Goal: Task Accomplishment & Management: Manage account settings

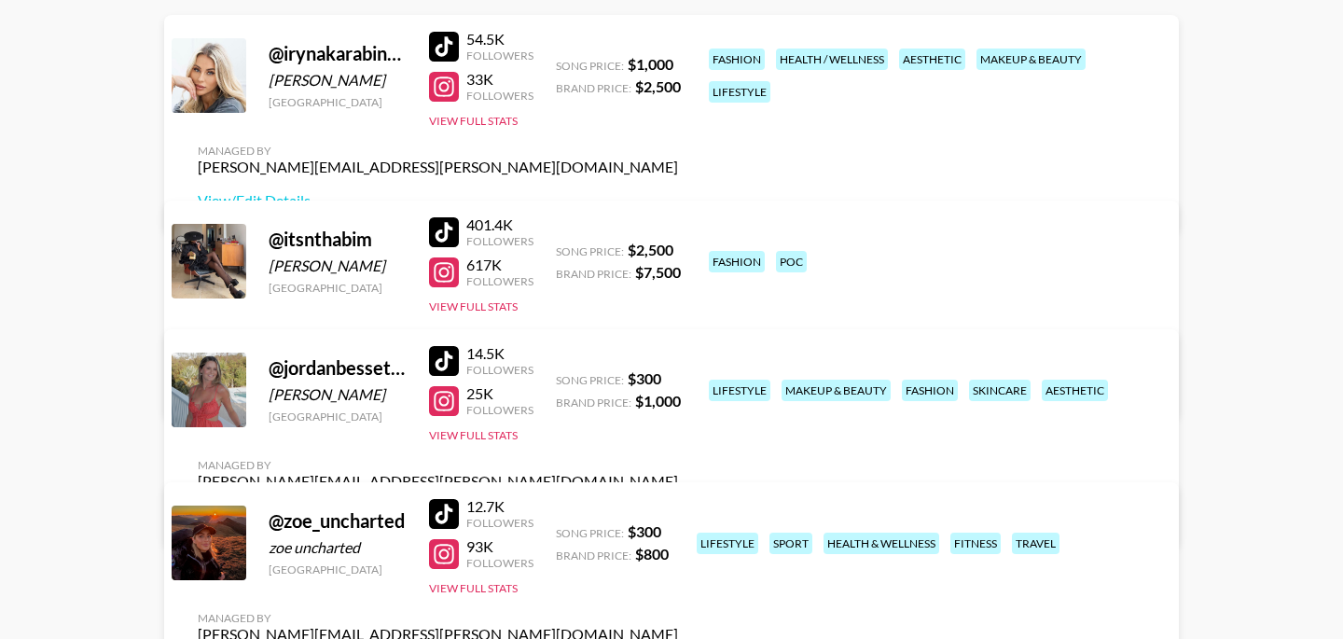
scroll to position [269, 0]
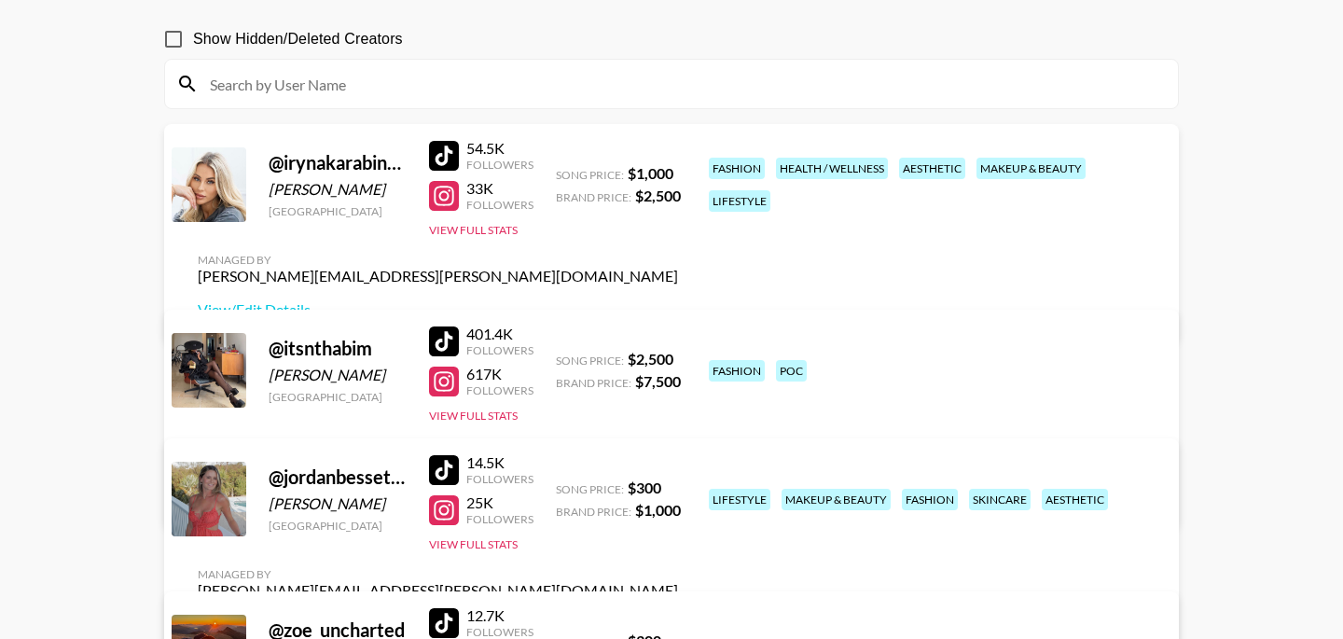
scroll to position [360, 0]
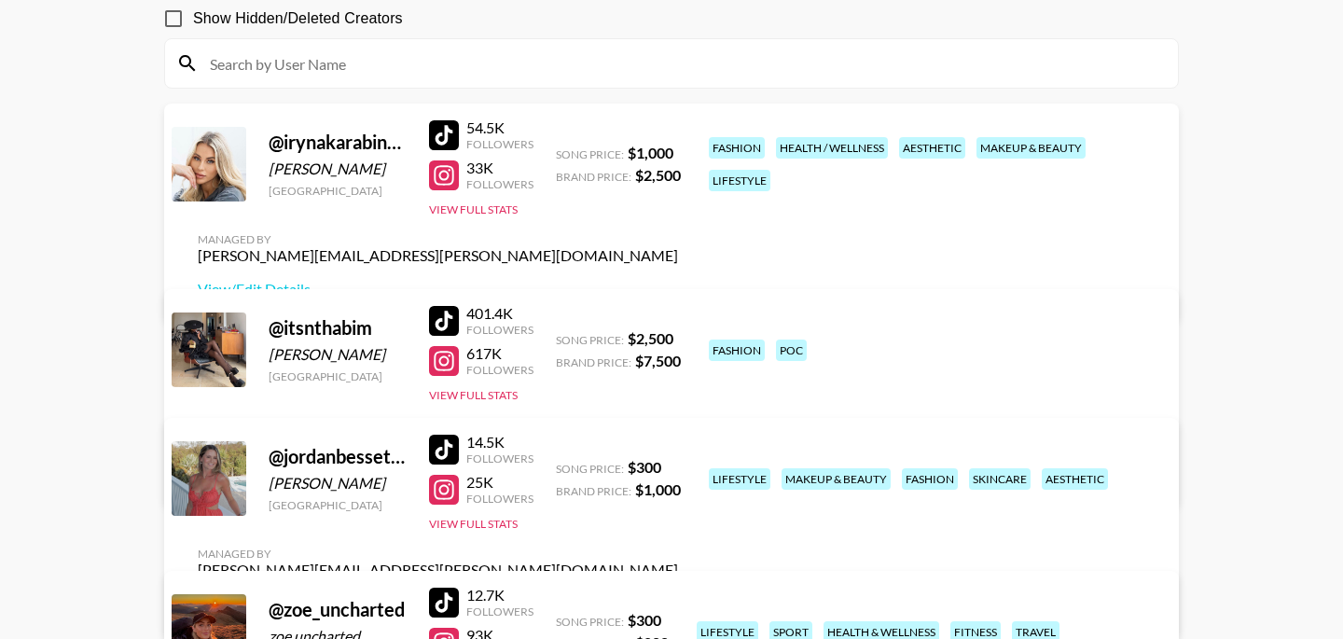
scroll to position [360, 0]
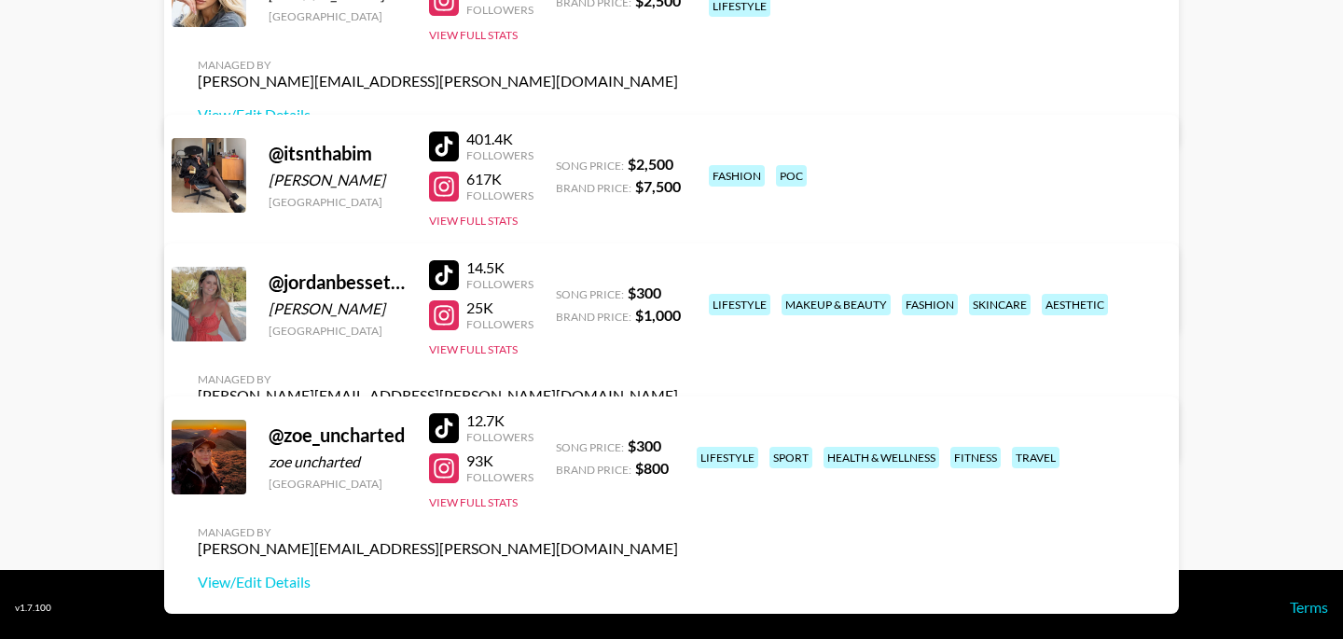
scroll to position [360, 0]
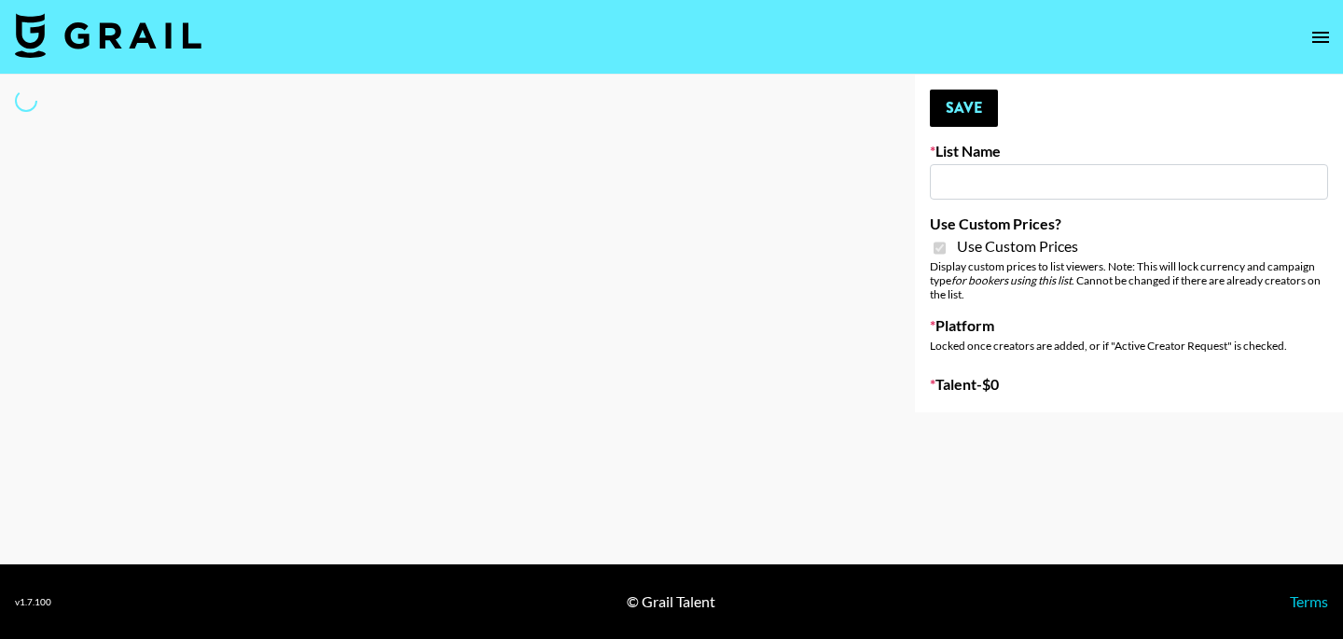
type input "Content Labs for Perplexity"
checkbox input "true"
select select "Brand"
type input "Content Labs for Perplexity"
checkbox input "true"
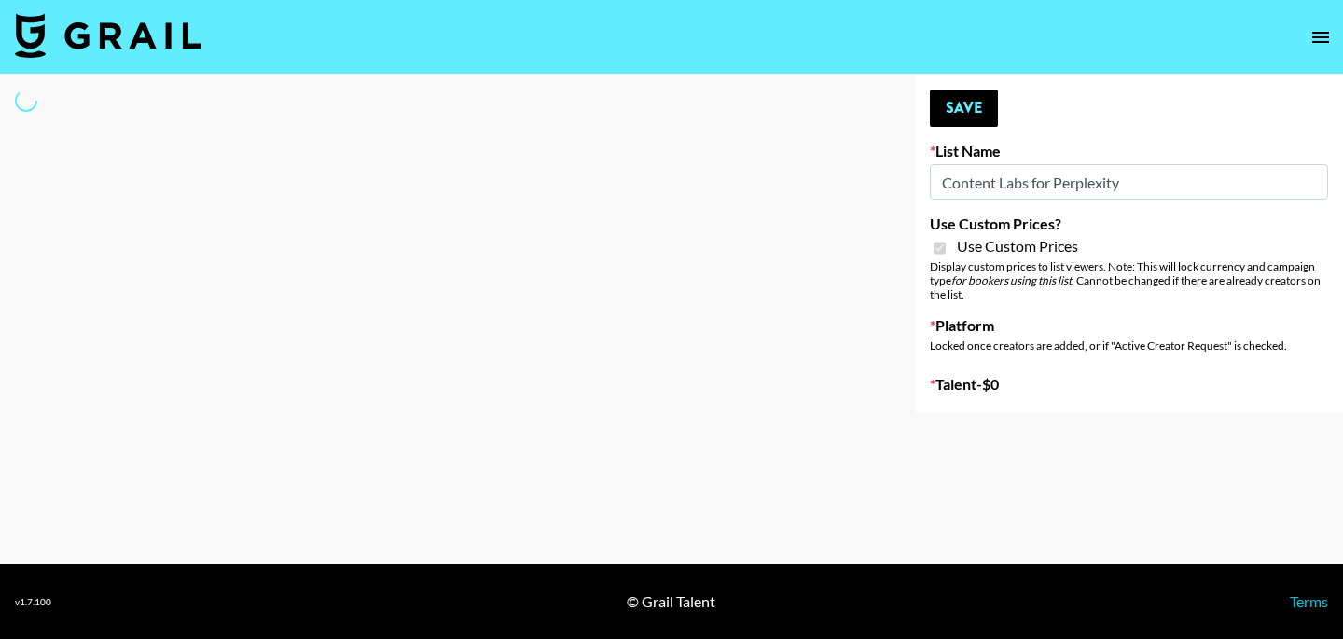
select select "Brand"
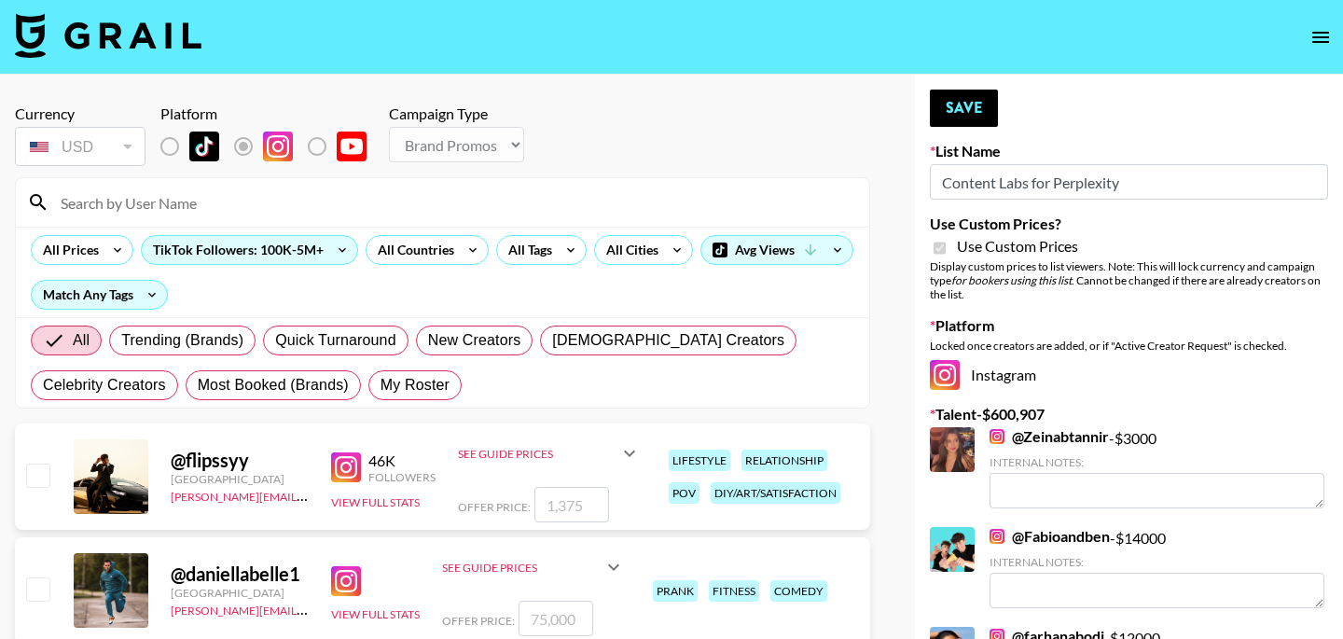
click at [225, 205] on input at bounding box center [453, 203] width 809 height 30
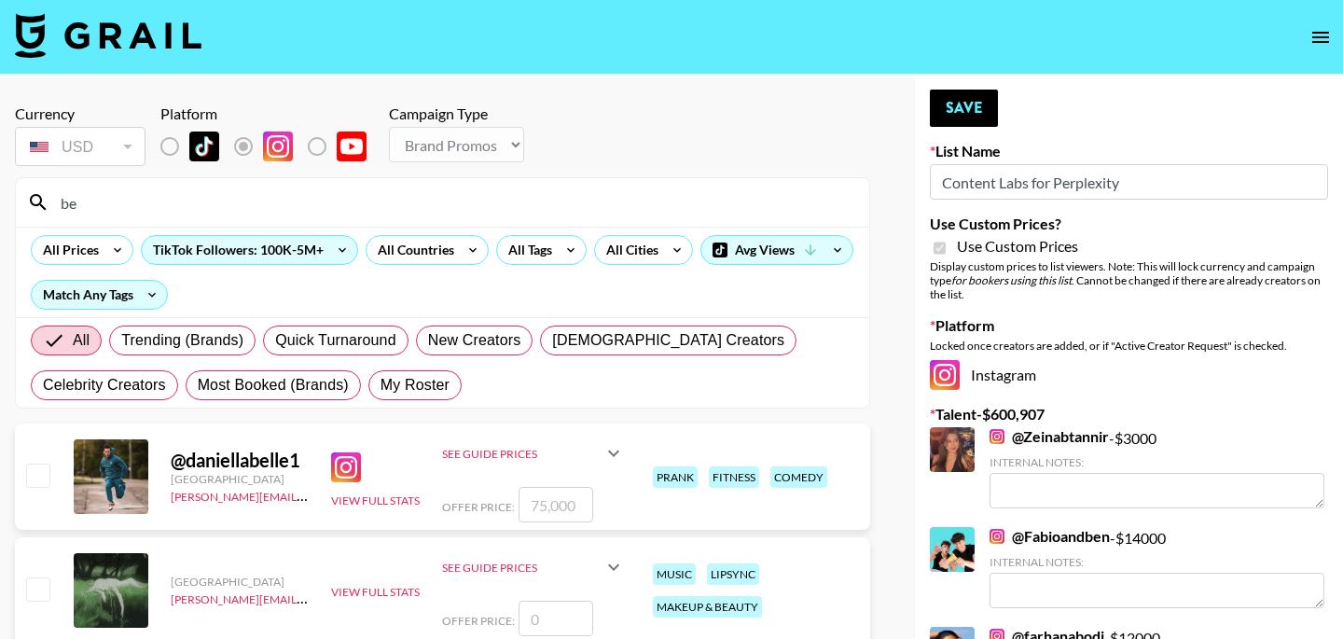
type input "b"
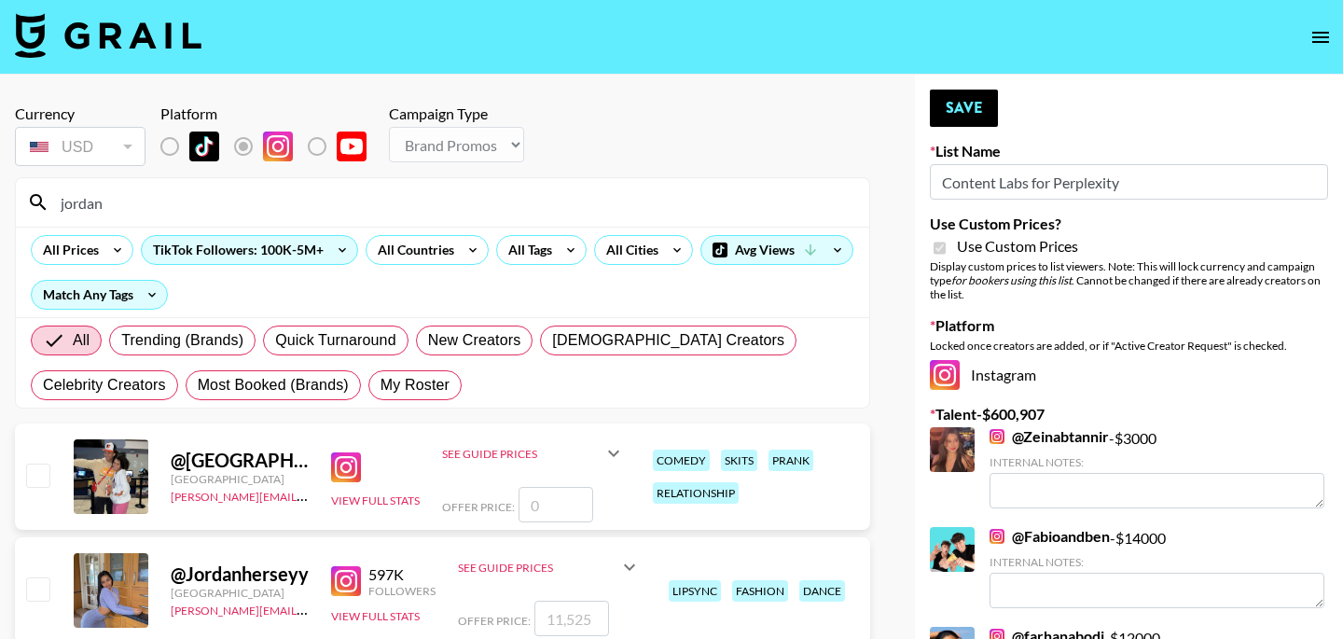
type input "jordan"
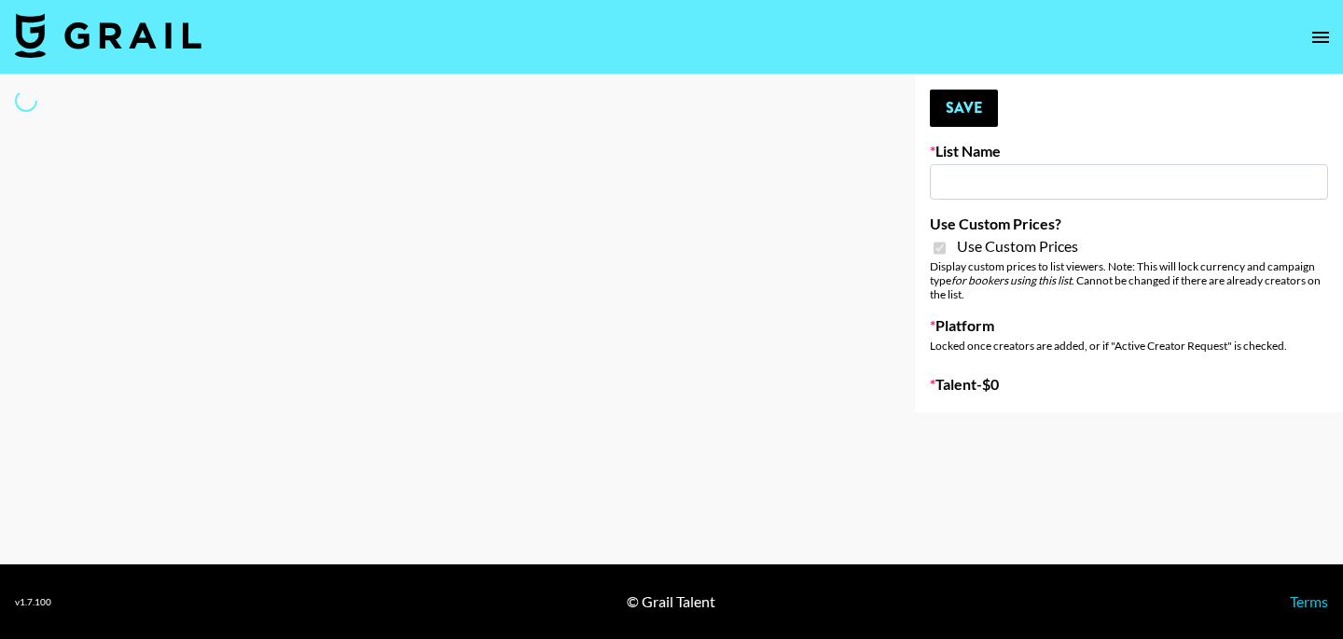
type input "Content Labs for Perplexity"
checkbox input "true"
select select "Brand"
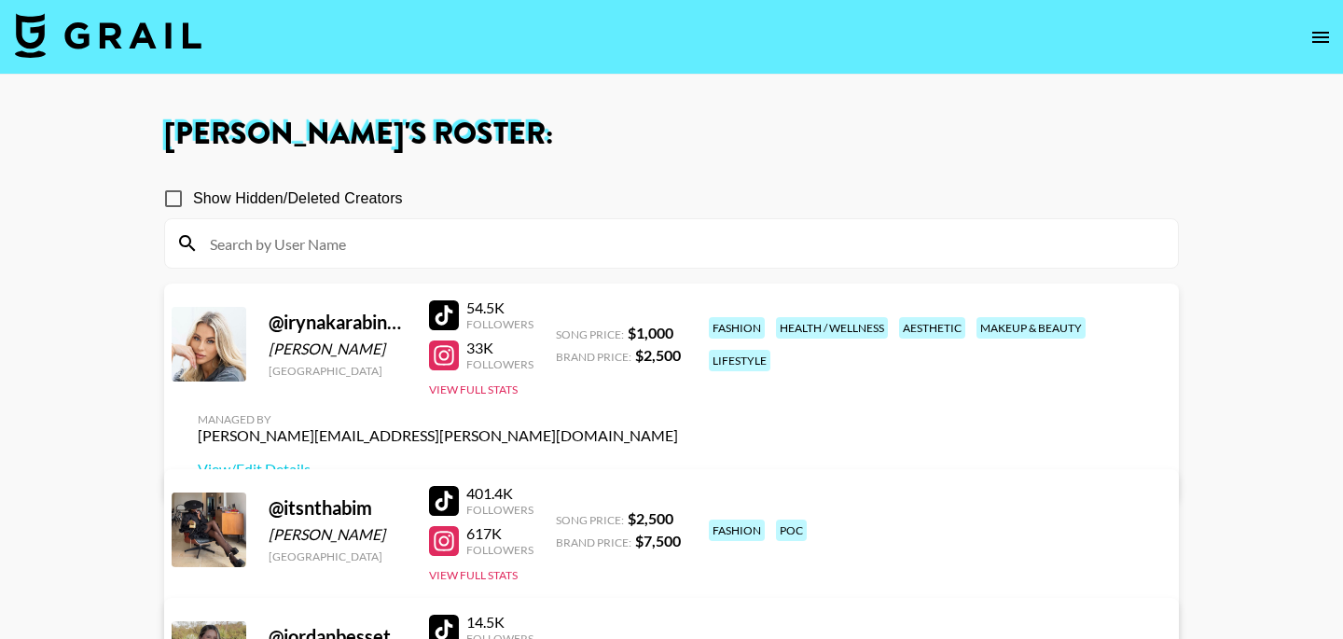
scroll to position [360, 0]
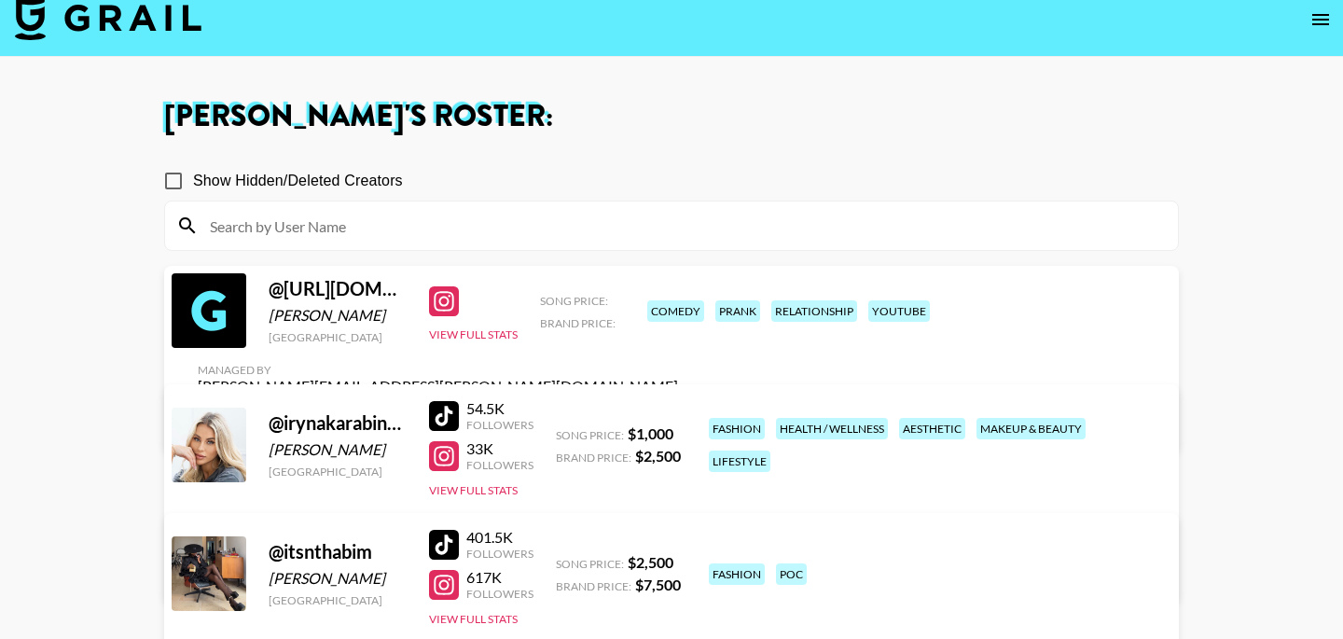
scroll to position [16, 0]
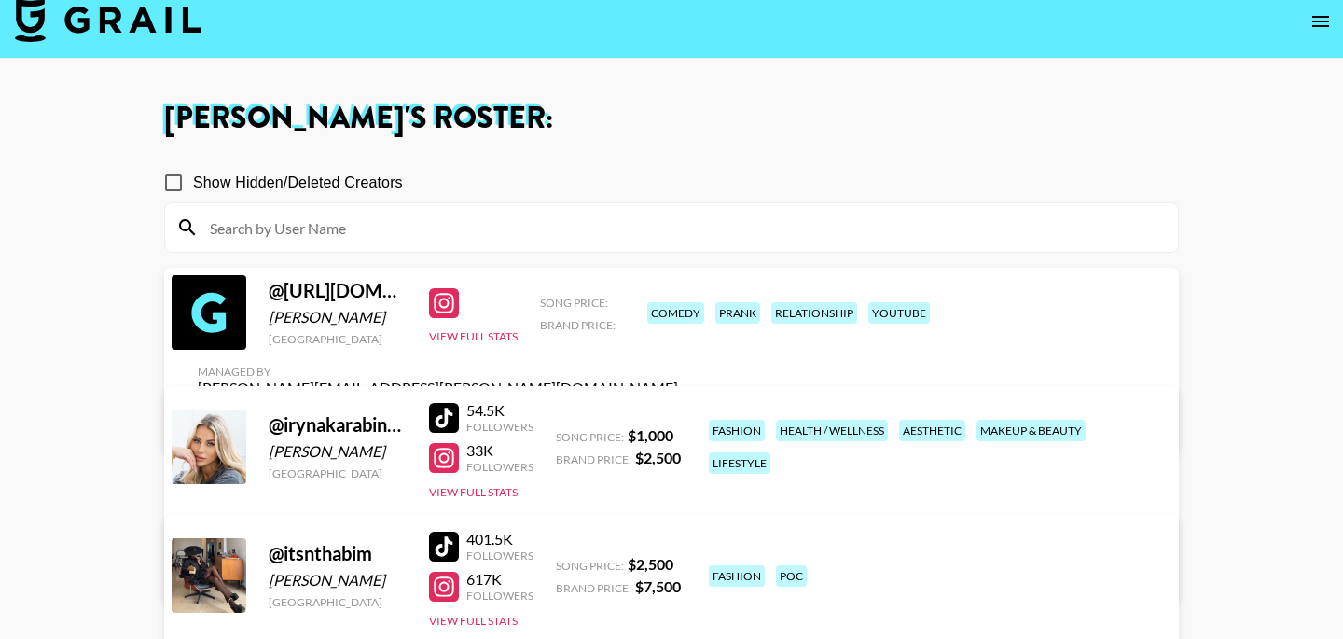
click at [678, 412] on link "View/Edit Details" at bounding box center [438, 421] width 480 height 19
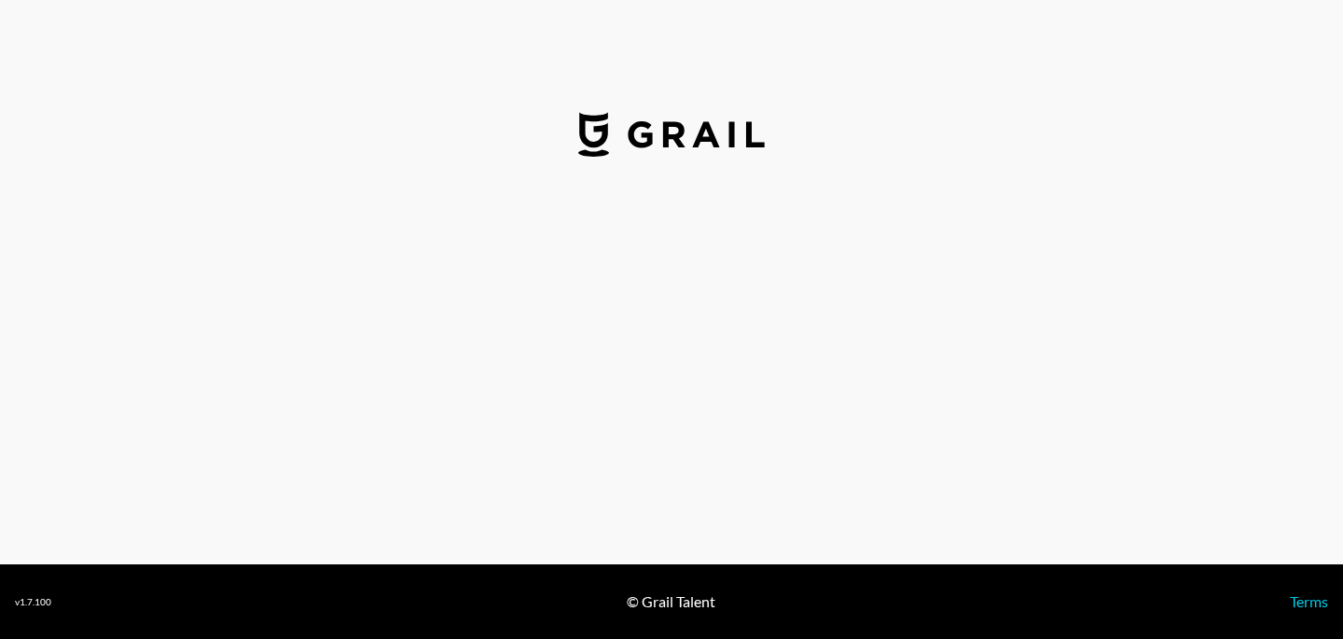
select select "USD"
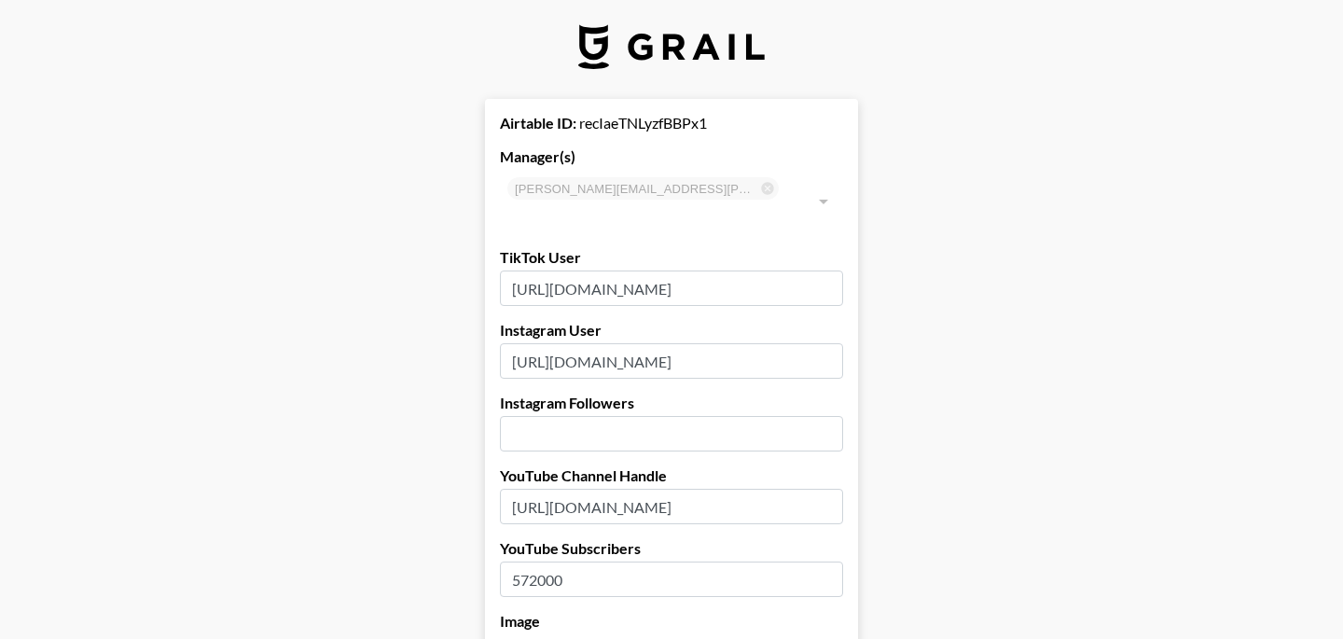
scroll to position [10, 0]
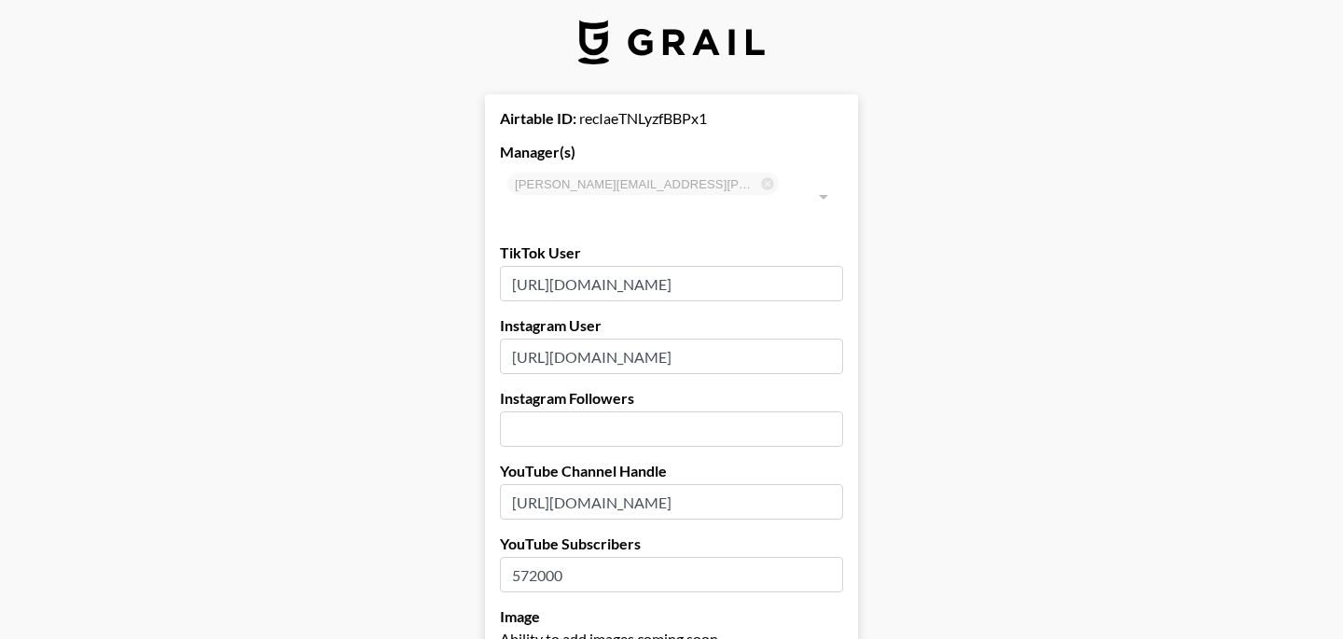
click at [582, 411] on input "number" at bounding box center [671, 428] width 343 height 35
click at [580, 412] on input "number" at bounding box center [671, 428] width 343 height 35
click at [827, 411] on input "1" at bounding box center [671, 428] width 343 height 35
type input "2"
click at [827, 411] on input "2" at bounding box center [671, 428] width 343 height 35
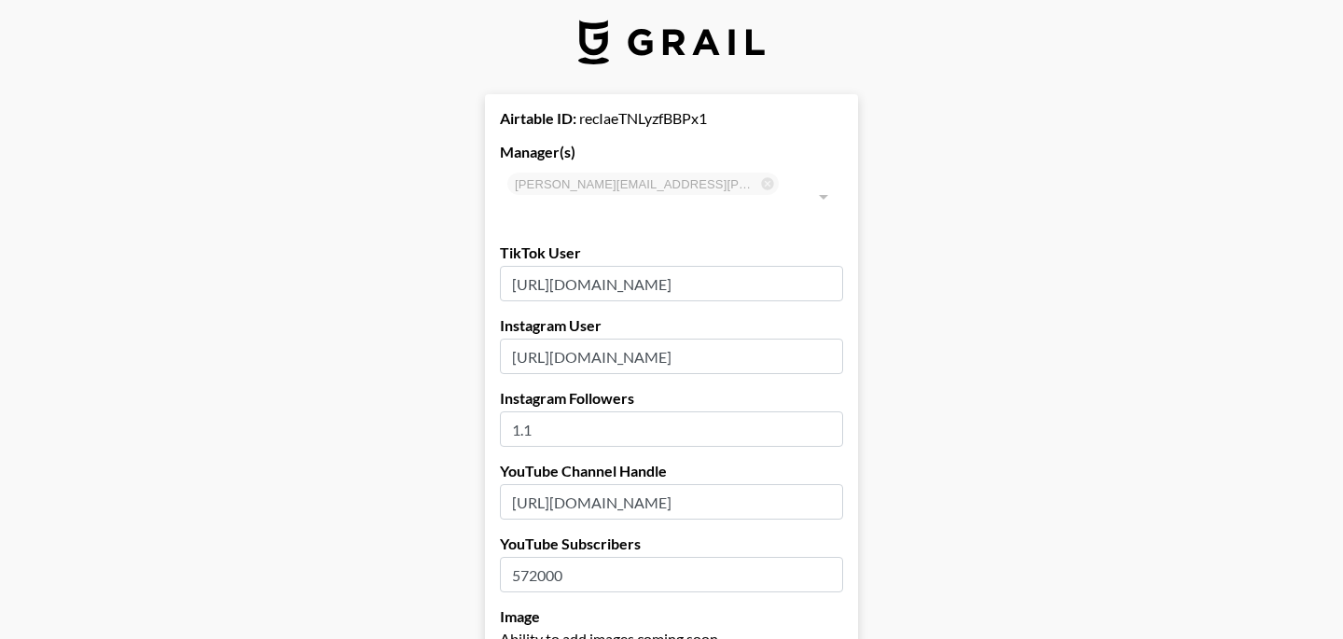
click at [644, 411] on input "1.1" at bounding box center [671, 428] width 343 height 35
type input "1"
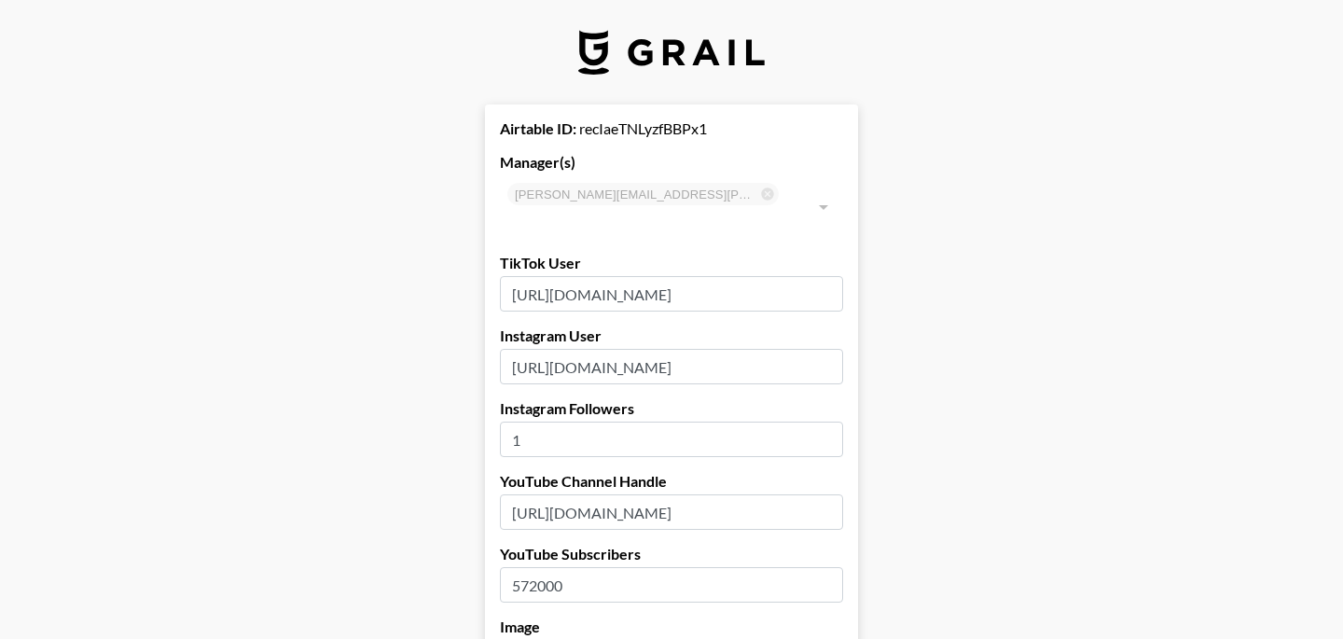
click at [823, 422] on input "1" at bounding box center [671, 439] width 343 height 35
click at [823, 422] on input "2" at bounding box center [671, 439] width 343 height 35
click at [823, 422] on input "3" at bounding box center [671, 439] width 343 height 35
click at [823, 422] on input "4" at bounding box center [671, 439] width 343 height 35
click at [823, 422] on input "5" at bounding box center [671, 439] width 343 height 35
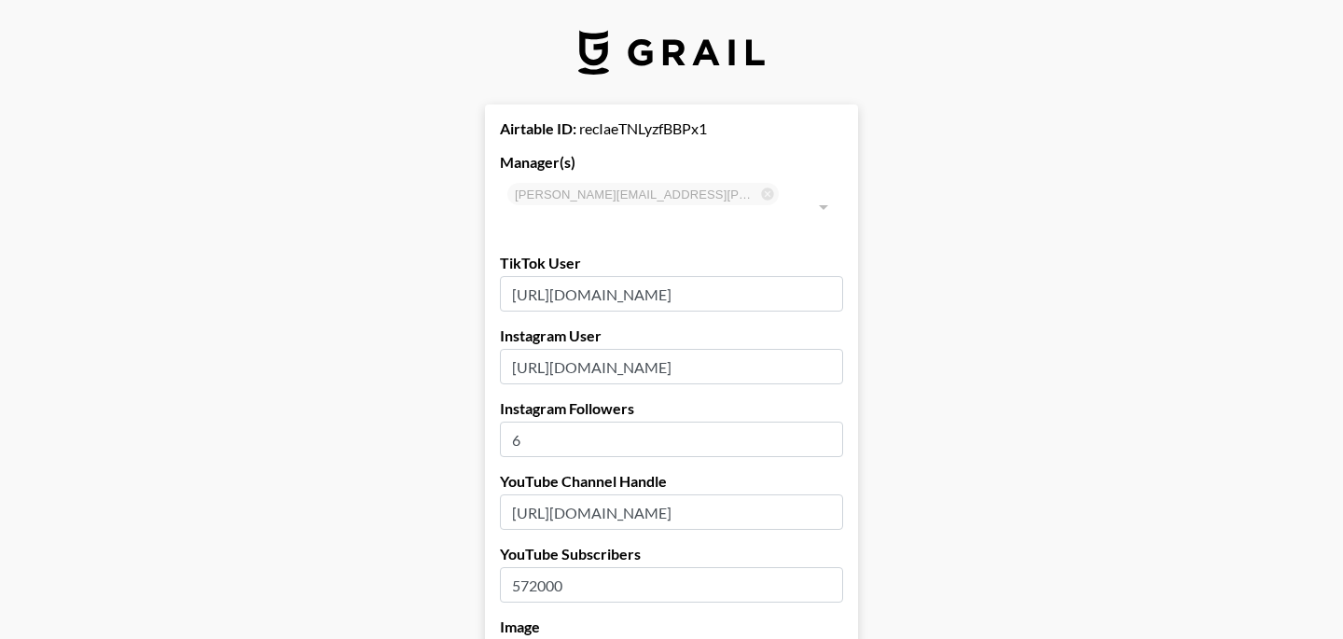
click at [823, 422] on input "6" at bounding box center [671, 439] width 343 height 35
click at [823, 422] on input "7" at bounding box center [671, 439] width 343 height 35
type input "8"
click at [823, 422] on input "8" at bounding box center [671, 439] width 343 height 35
type input "288"
